Goal: Task Accomplishment & Management: Manage account settings

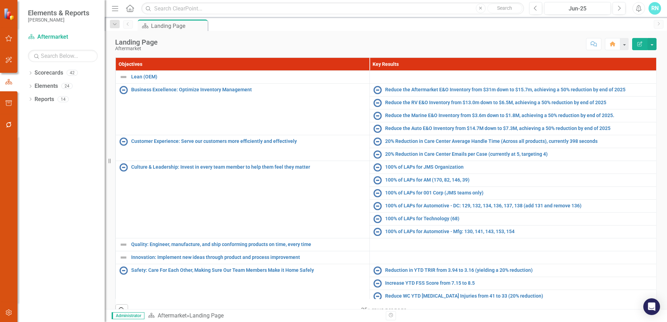
drag, startPoint x: 833, startPoint y: 2, endPoint x: 435, endPoint y: 23, distance: 398.0
click at [435, 23] on div "Scorecard Landing Page Pin" at bounding box center [393, 25] width 514 height 11
click at [4, 35] on button "button" at bounding box center [9, 38] width 16 height 15
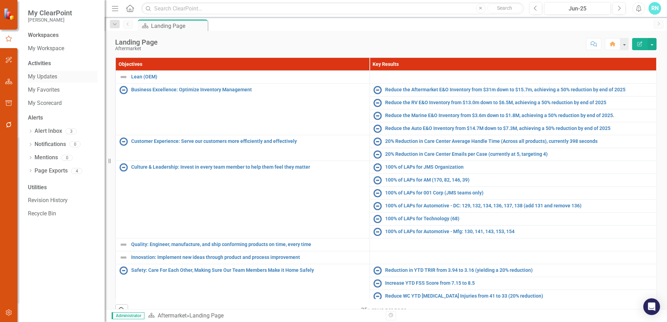
click at [52, 76] on link "My Updates" at bounding box center [63, 77] width 70 height 8
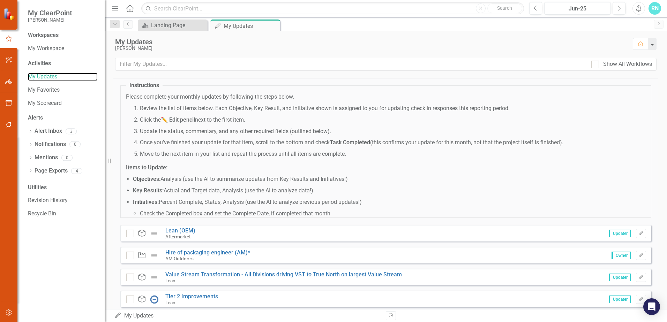
scroll to position [1, 0]
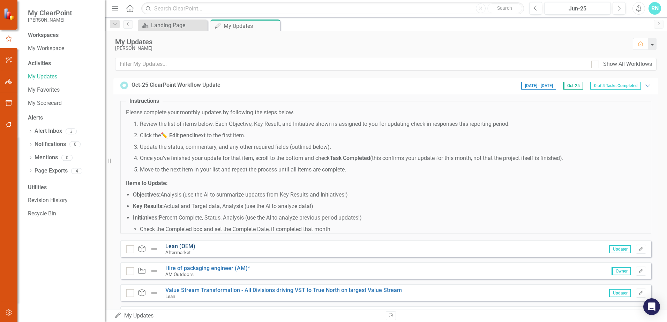
click at [177, 244] on link "Lean (OEM)" at bounding box center [180, 246] width 30 height 7
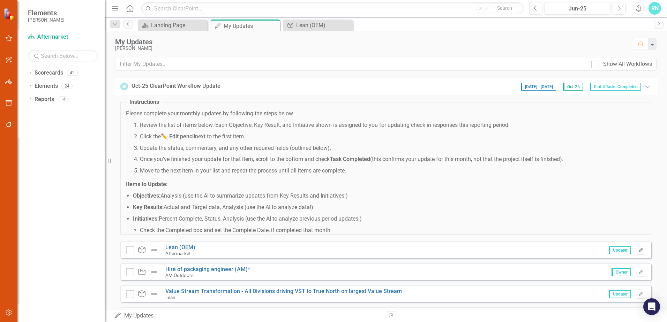
click at [636, 247] on button "Edit" at bounding box center [641, 250] width 10 height 9
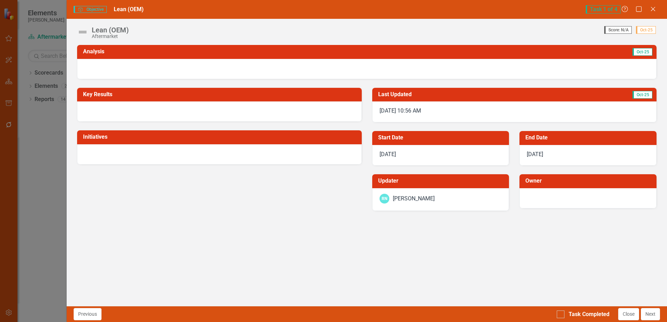
click at [167, 69] on div at bounding box center [366, 69] width 579 height 20
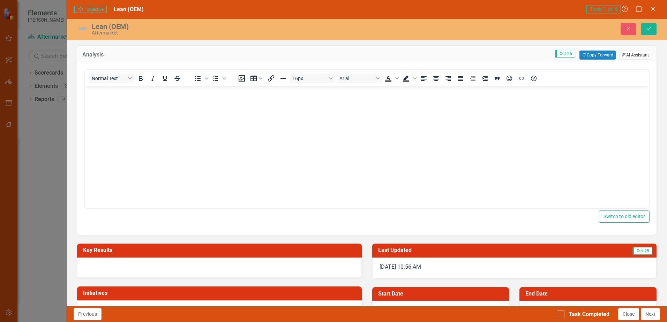
click at [634, 55] on button "ClearPoint AI AI Assistant" at bounding box center [635, 55] width 32 height 9
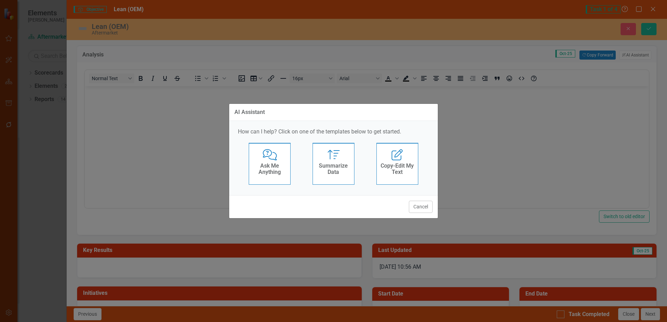
click at [337, 156] on icon "Summarize" at bounding box center [333, 154] width 14 height 11
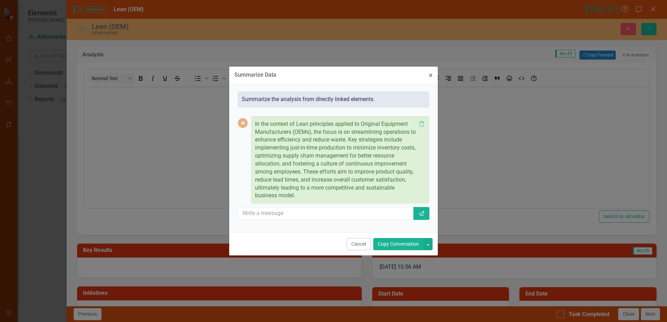
click at [400, 244] on button "Copy Conversation" at bounding box center [398, 244] width 50 height 12
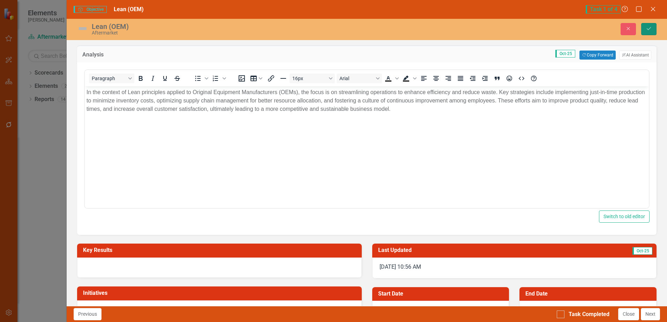
click at [649, 31] on icon "Save" at bounding box center [648, 28] width 6 height 5
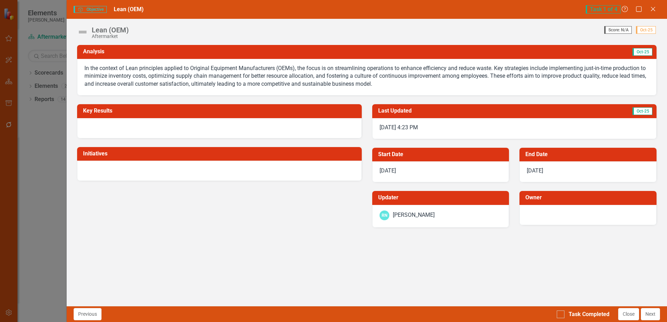
click at [150, 126] on div at bounding box center [219, 128] width 284 height 20
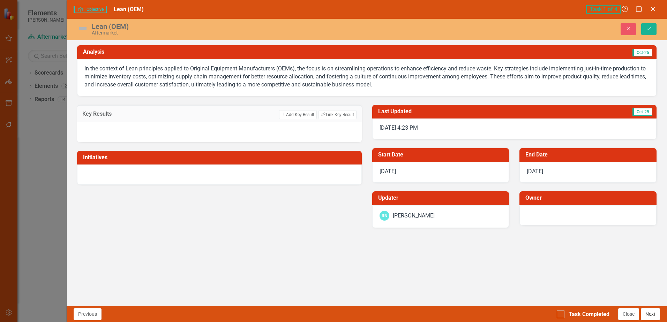
click at [648, 314] on button "Next" at bounding box center [649, 314] width 19 height 12
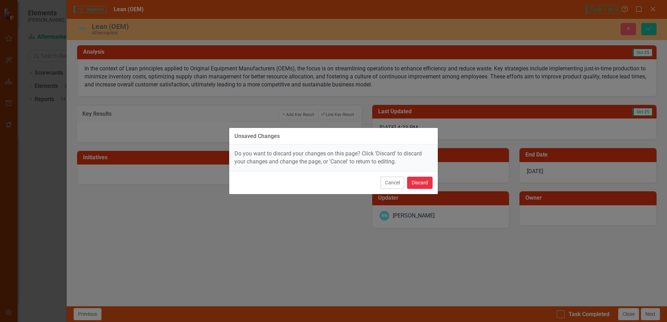
click at [425, 184] on button "Discard" at bounding box center [419, 183] width 25 height 12
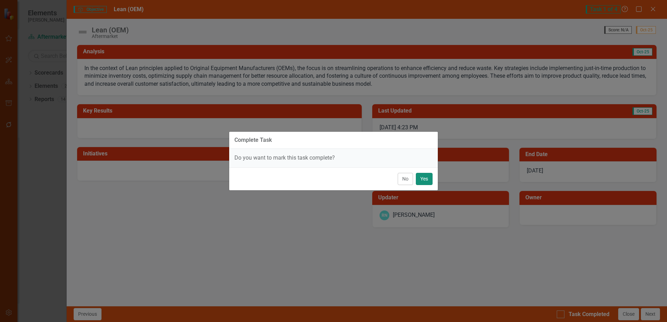
click at [432, 176] on div "No Yes" at bounding box center [333, 178] width 209 height 23
click at [426, 179] on button "Yes" at bounding box center [424, 179] width 17 height 12
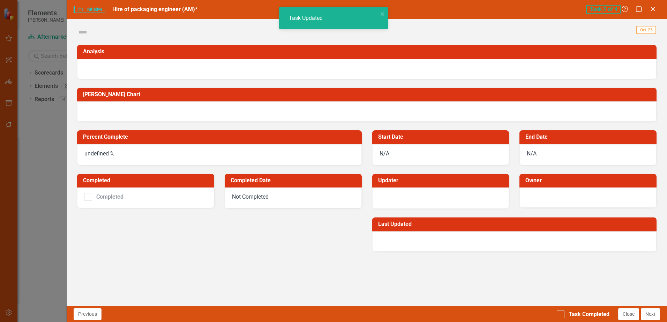
checkbox input "true"
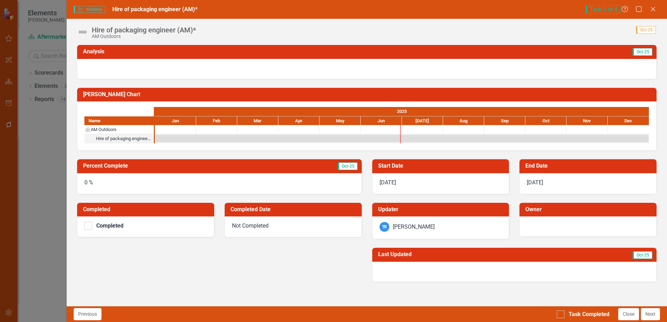
click at [82, 31] on img at bounding box center [82, 31] width 11 height 11
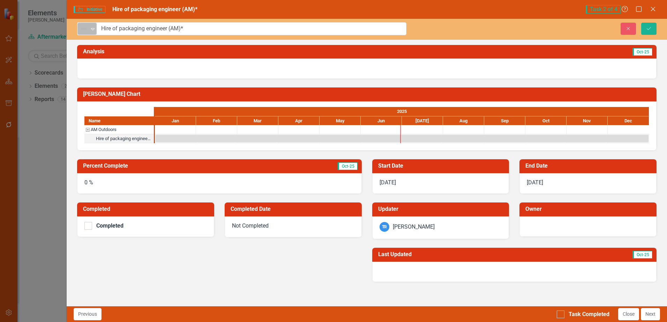
click at [94, 26] on icon "Expand" at bounding box center [92, 29] width 7 height 6
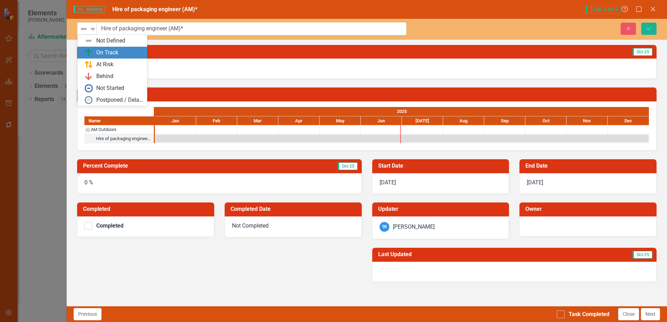
click at [93, 49] on div "On Track" at bounding box center [113, 52] width 59 height 8
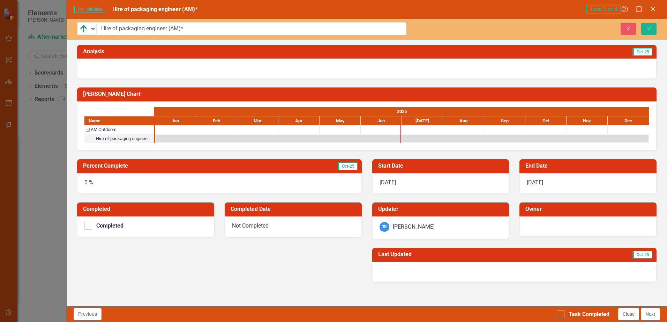
click at [73, 44] on div "option On Track, selected. On Track Expand Hire of packaging engineer (AM)* Clo…" at bounding box center [367, 162] width 600 height 287
click at [73, 40] on div "On Track Expand Hire of packaging engineer (AM)* Close Save Analysis Oct-25 [PE…" at bounding box center [367, 162] width 600 height 287
click at [110, 181] on div "0 %" at bounding box center [219, 183] width 284 height 21
click at [90, 182] on div "0 %" at bounding box center [219, 183] width 284 height 21
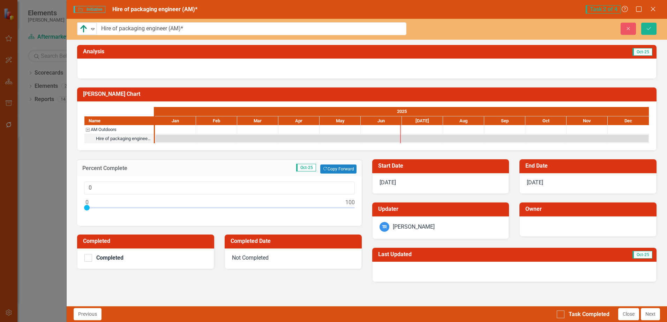
type input "14"
drag, startPoint x: 89, startPoint y: 206, endPoint x: 127, endPoint y: 211, distance: 38.6
click at [127, 211] on div at bounding box center [219, 209] width 270 height 9
drag, startPoint x: 410, startPoint y: 250, endPoint x: 429, endPoint y: 290, distance: 44.1
click at [429, 290] on div "Analysis Oct-25 [PERSON_NAME] Chart Name AM Outdoors Hire of packaging engineer…" at bounding box center [367, 175] width 600 height 261
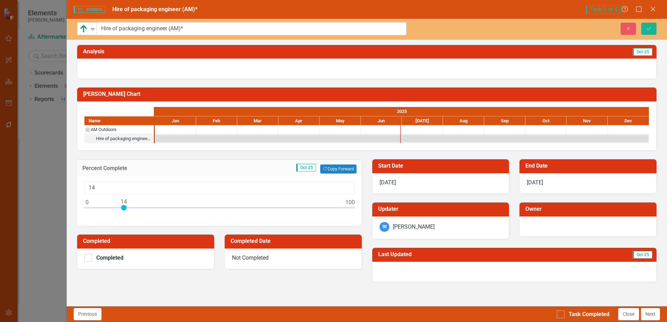
click at [125, 68] on div at bounding box center [366, 69] width 579 height 20
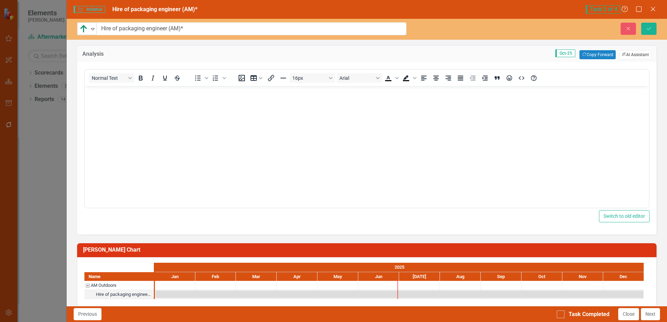
click at [638, 55] on button "ClearPoint AI AI Assistant" at bounding box center [635, 54] width 32 height 9
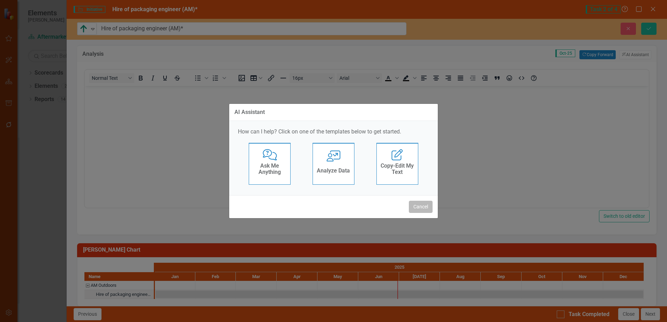
click at [425, 205] on button "Cancel" at bounding box center [421, 207] width 24 height 12
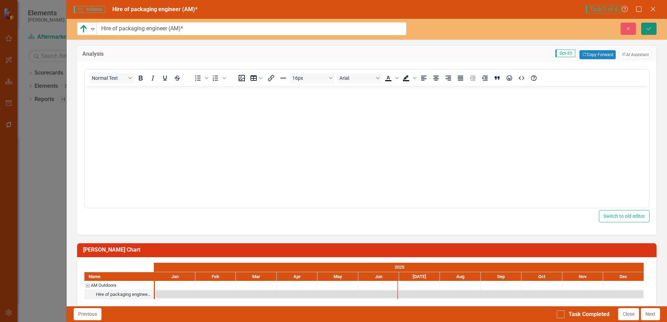
click at [653, 28] on button "Save" at bounding box center [648, 29] width 15 height 12
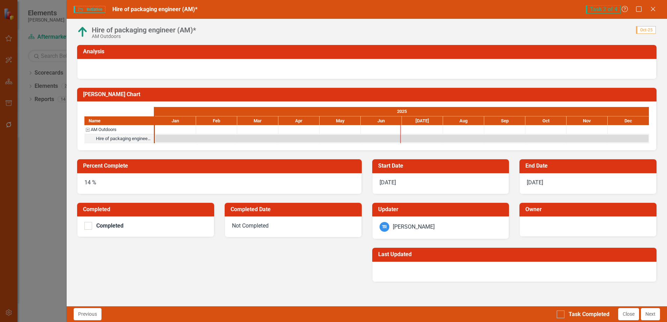
drag, startPoint x: 365, startPoint y: 105, endPoint x: 321, endPoint y: 269, distance: 169.8
click at [321, 267] on div "Percent Complete 14 % Completed Completed Completed Date Not Completed Start Da…" at bounding box center [367, 216] width 590 height 131
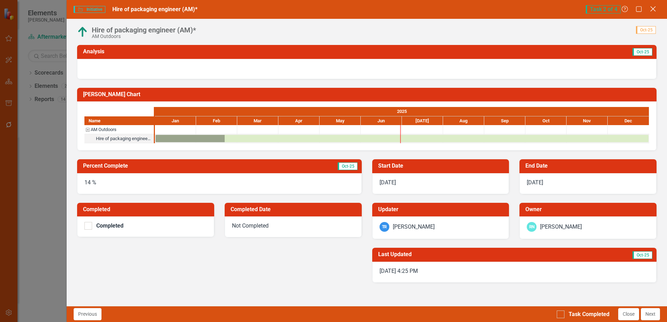
click at [653, 8] on icon at bounding box center [652, 8] width 5 height 5
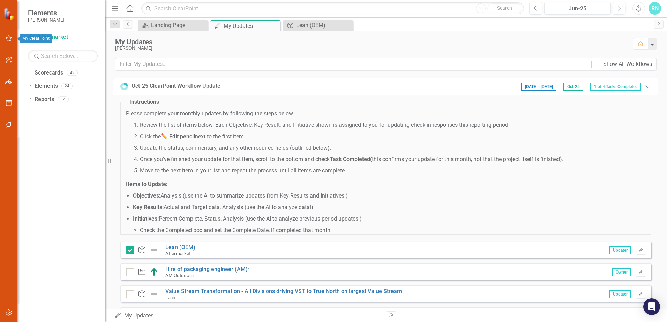
click at [8, 39] on icon "button" at bounding box center [8, 39] width 7 height 6
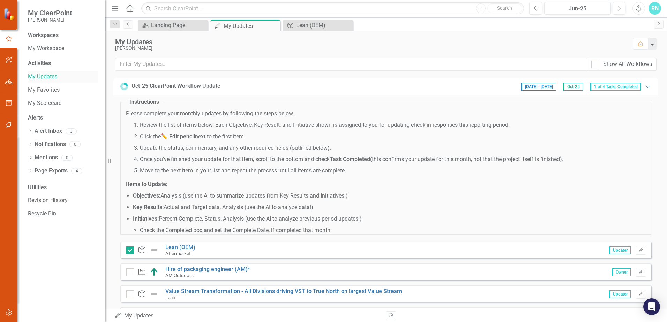
click at [45, 75] on link "My Updates" at bounding box center [63, 77] width 70 height 8
click at [638, 272] on icon "Edit" at bounding box center [640, 272] width 5 height 4
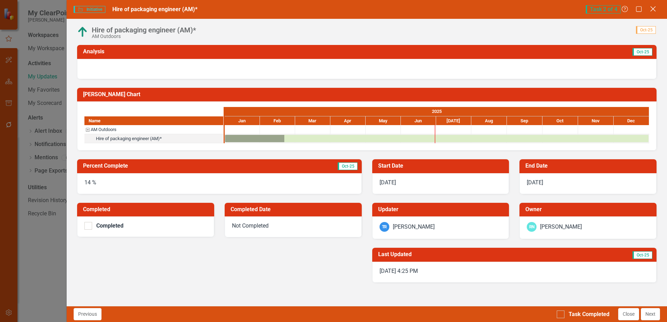
click at [652, 9] on icon at bounding box center [652, 8] width 5 height 5
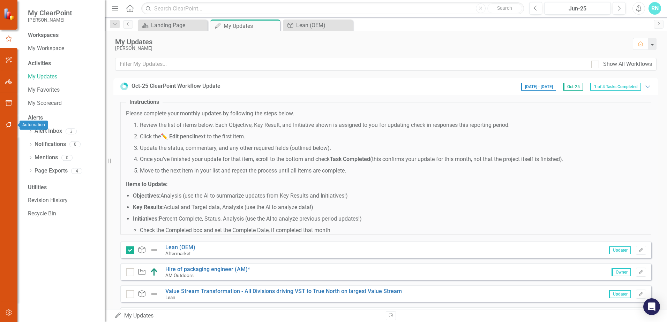
click at [8, 124] on icon "button" at bounding box center [8, 125] width 7 height 6
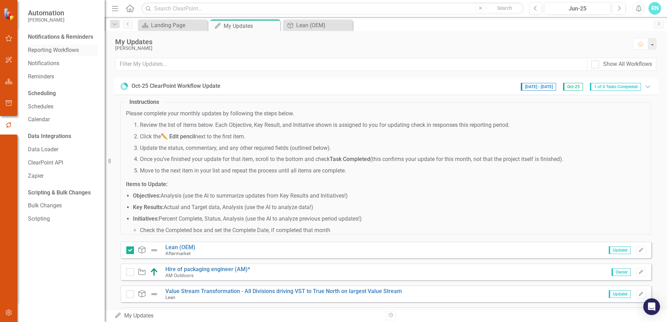
click at [70, 51] on link "Reporting Workflows" at bounding box center [63, 50] width 70 height 8
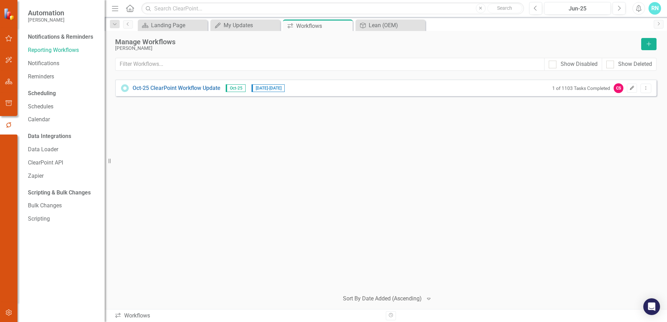
click at [629, 89] on icon "Edit" at bounding box center [631, 88] width 5 height 4
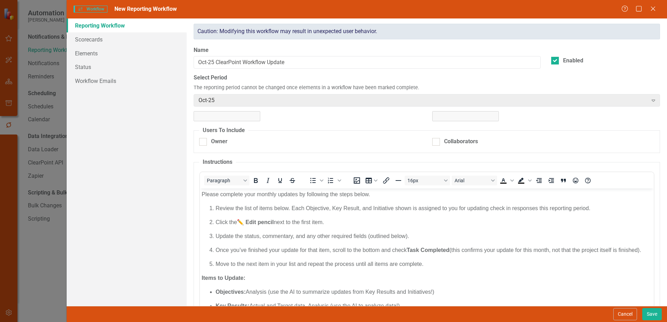
checkbox input "true"
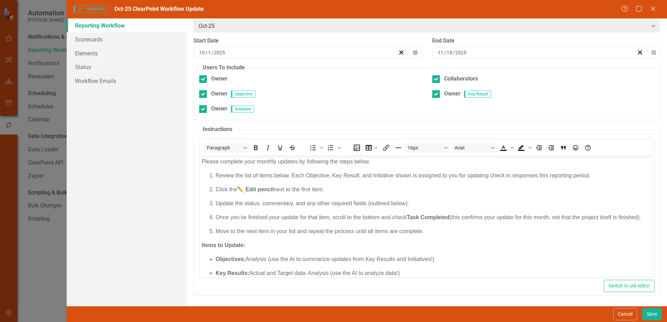
click at [188, 102] on div "Reporting Workflows are a powerful reporting tool for organizing what needs to …" at bounding box center [427, 162] width 480 height 288
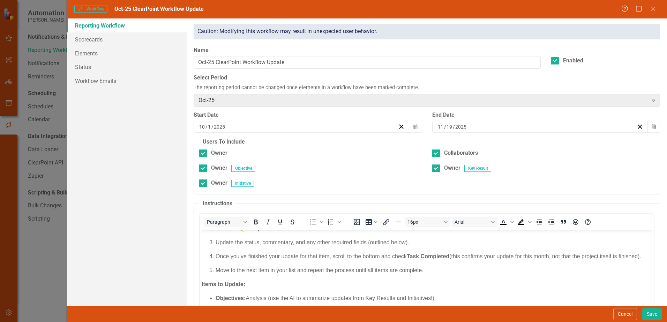
drag, startPoint x: 623, startPoint y: 95, endPoint x: 616, endPoint y: 90, distance: 8.6
drag, startPoint x: 616, startPoint y: 90, endPoint x: 604, endPoint y: 83, distance: 14.2
click at [604, 83] on div "Select Period The reporting period cannot be changed once elements in a workflo…" at bounding box center [427, 90] width 466 height 32
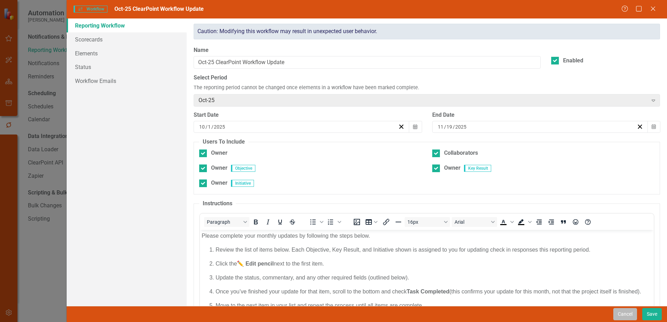
click at [628, 312] on button "Cancel" at bounding box center [625, 314] width 24 height 12
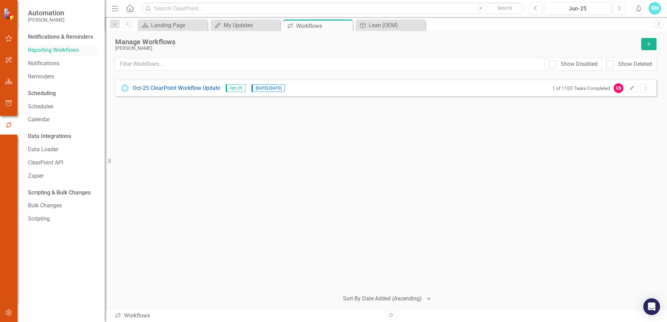
click at [46, 51] on link "Reporting Workflows" at bounding box center [63, 50] width 70 height 8
click at [46, 48] on link "Reporting Workflows" at bounding box center [63, 50] width 70 height 8
click at [184, 90] on link "Oct-25 ClearPoint Workflow Update" at bounding box center [176, 88] width 88 height 8
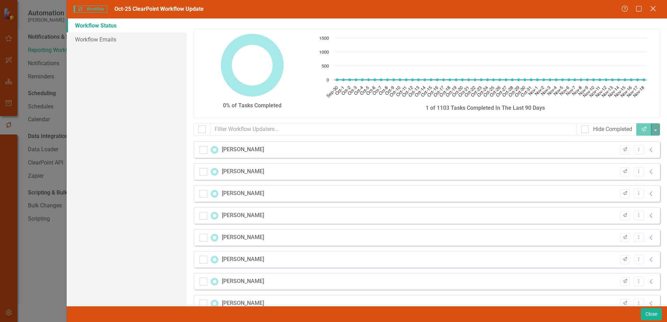
drag, startPoint x: 184, startPoint y: 90, endPoint x: 654, endPoint y: 7, distance: 477.0
click at [653, 5] on div "Workflow Workflow Oct-25 ClearPoint Workflow Update Help Maximize Close" at bounding box center [367, 9] width 600 height 18
checkbox input "false"
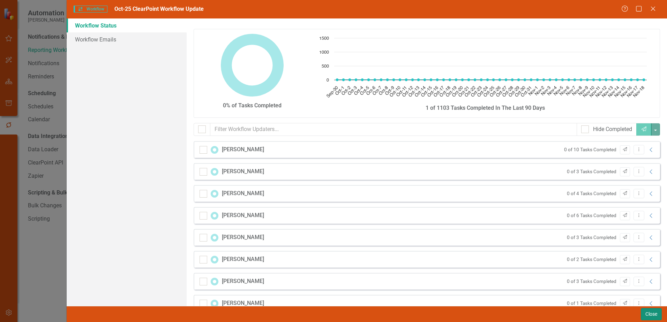
click at [651, 313] on button "Close" at bounding box center [650, 314] width 21 height 12
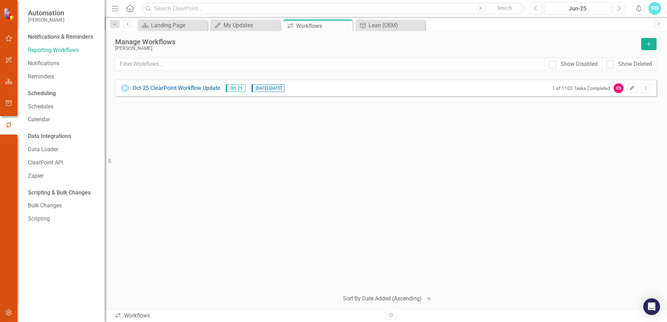
click at [632, 90] on button "Edit" at bounding box center [632, 88] width 10 height 9
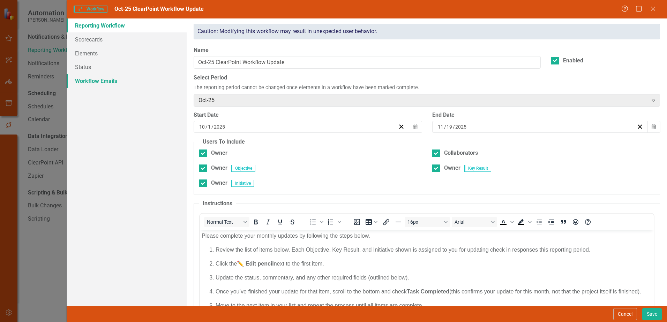
drag, startPoint x: 99, startPoint y: 80, endPoint x: 92, endPoint y: 81, distance: 7.5
click at [92, 81] on link "Workflow Emails" at bounding box center [127, 81] width 120 height 14
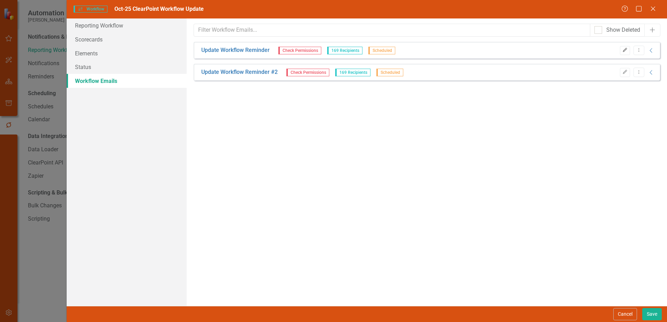
click at [625, 51] on icon "Edit" at bounding box center [624, 50] width 5 height 4
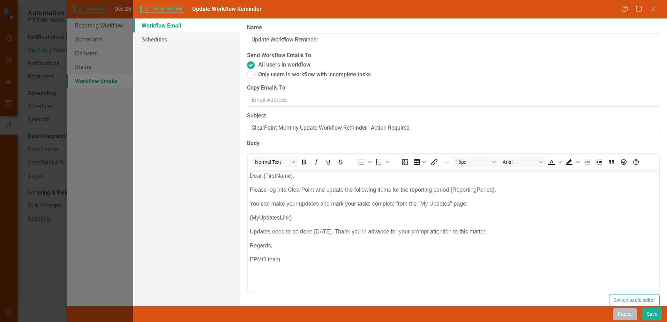
click at [629, 313] on button "Cancel" at bounding box center [625, 314] width 24 height 12
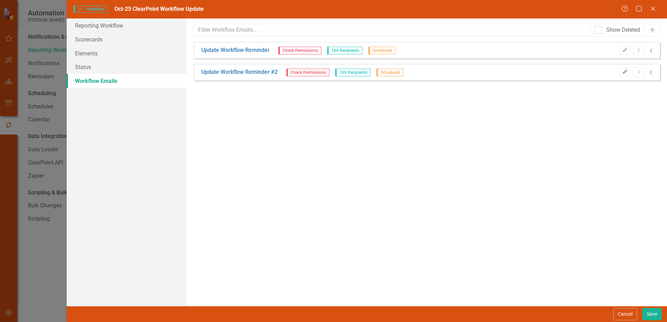
click at [624, 72] on icon "Edit" at bounding box center [624, 72] width 5 height 4
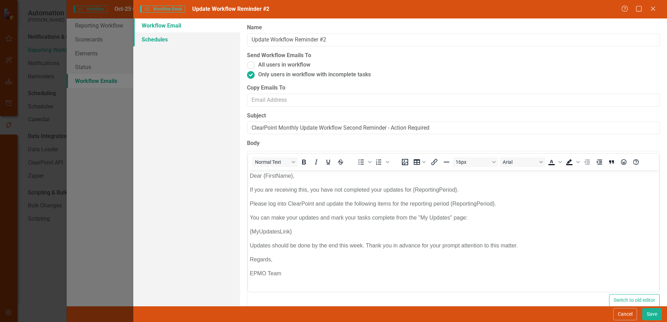
click at [154, 37] on link "Schedules" at bounding box center [186, 39] width 107 height 14
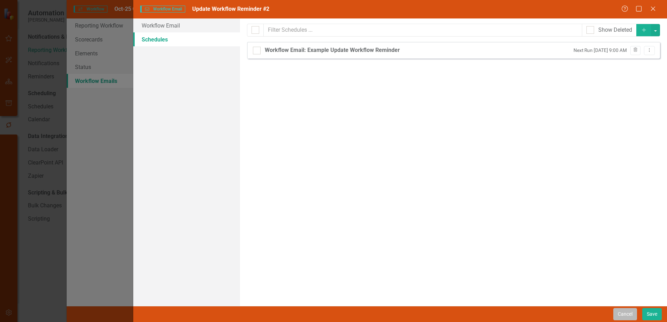
click at [623, 314] on button "Cancel" at bounding box center [625, 314] width 24 height 12
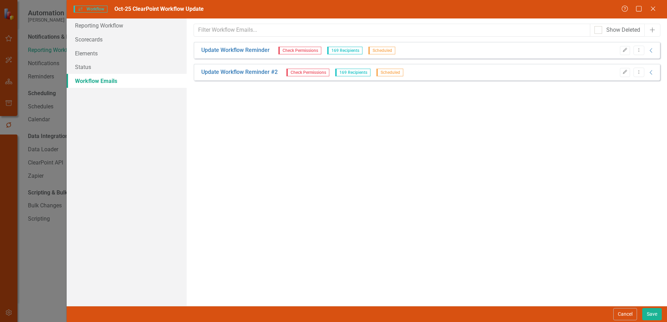
click at [623, 314] on button "Cancel" at bounding box center [625, 314] width 24 height 12
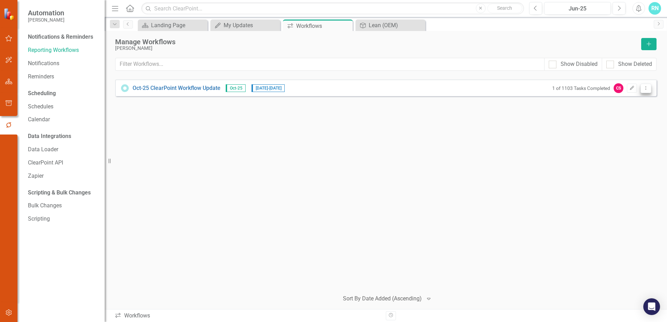
click at [645, 87] on icon "Dropdown Menu" at bounding box center [646, 88] width 6 height 5
click at [628, 125] on link "Copy Duplicate Workflow" at bounding box center [618, 125] width 65 height 13
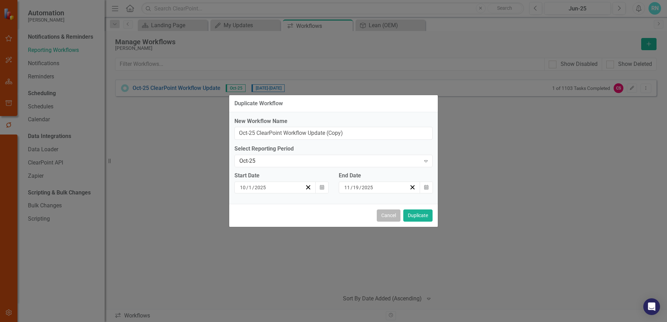
click at [386, 217] on button "Cancel" at bounding box center [389, 216] width 24 height 12
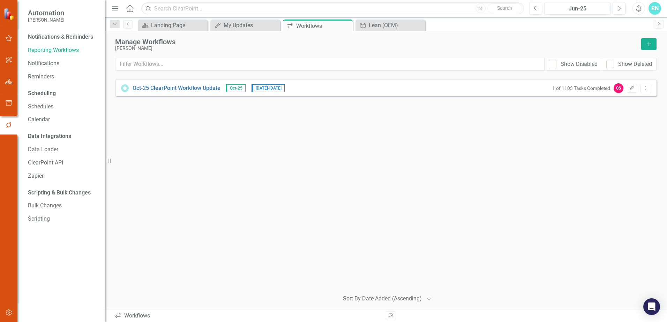
click at [654, 6] on div "RN" at bounding box center [654, 8] width 13 height 13
click at [633, 83] on link "icon.portal Success Portal" at bounding box center [632, 87] width 55 height 13
